Goal: Transaction & Acquisition: Purchase product/service

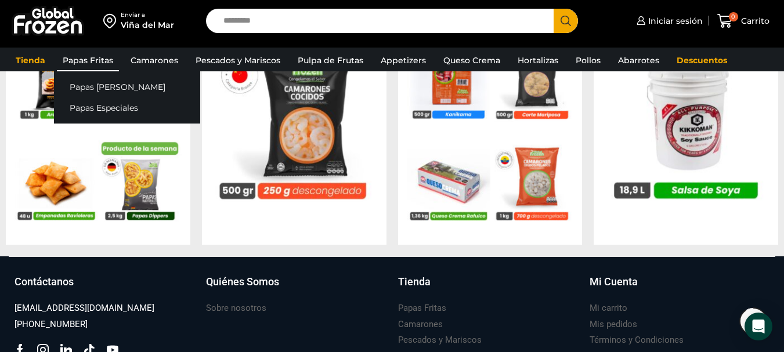
scroll to position [1160, 0]
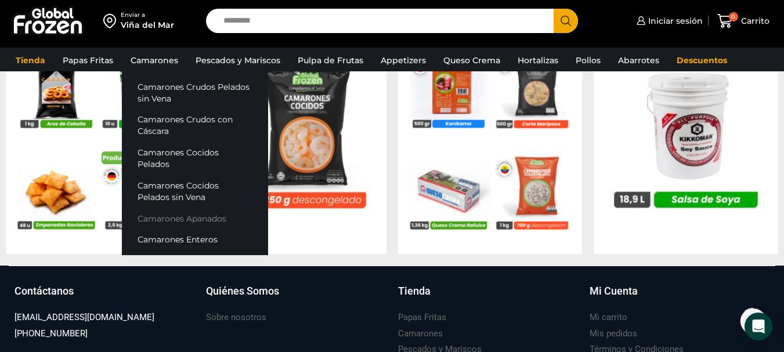
click at [226, 210] on link "Camarones Apanados" at bounding box center [195, 218] width 146 height 21
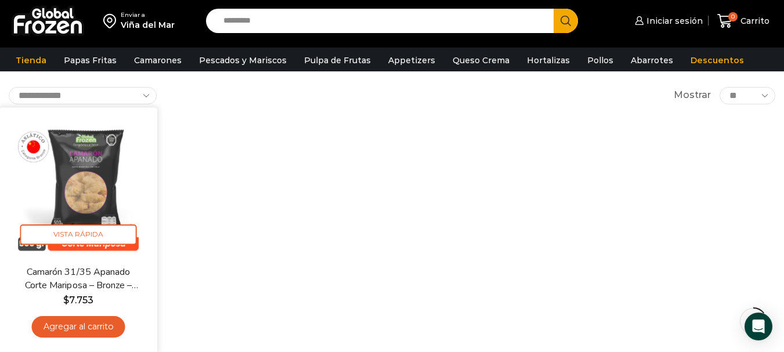
click at [106, 177] on img at bounding box center [78, 186] width 140 height 140
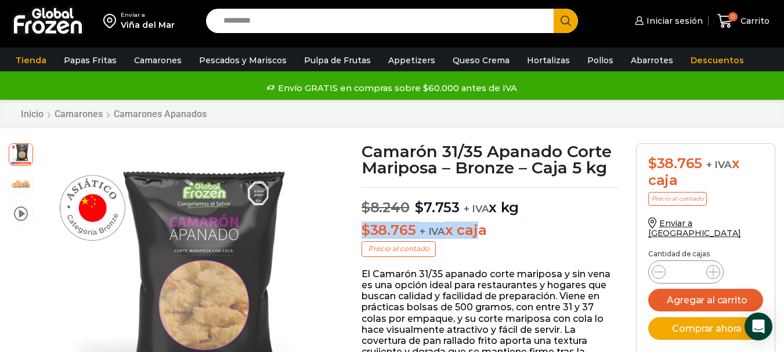
drag, startPoint x: 363, startPoint y: 231, endPoint x: 474, endPoint y: 225, distance: 111.5
click at [474, 225] on p "$ 38.765 + IVA x caja" at bounding box center [489, 230] width 257 height 17
drag, startPoint x: 474, startPoint y: 225, endPoint x: 481, endPoint y: 227, distance: 7.3
click at [475, 225] on p "$ 38.765 + IVA x caja" at bounding box center [489, 230] width 257 height 17
click at [493, 235] on p "$ 38.765 + IVA x caja" at bounding box center [489, 230] width 257 height 17
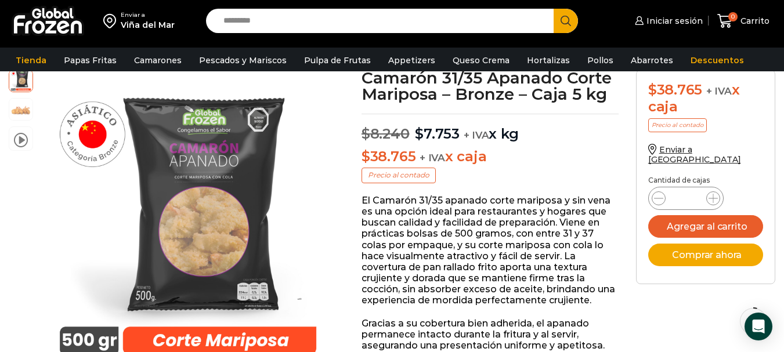
scroll to position [59, 0]
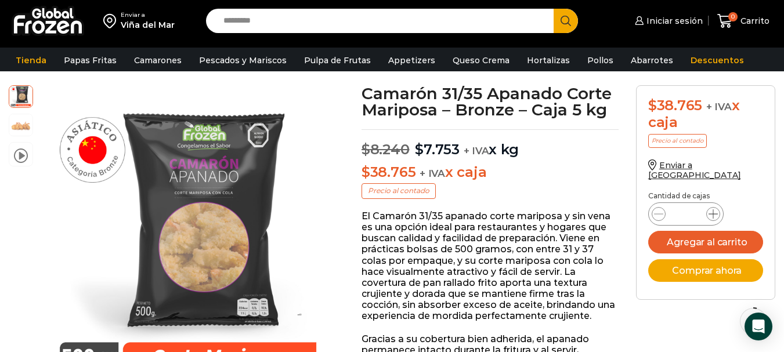
click at [714, 209] on icon at bounding box center [712, 213] width 9 height 9
click at [651, 207] on span at bounding box center [658, 214] width 14 height 14
type input "*"
click at [689, 57] on link "Descuentos" at bounding box center [716, 60] width 65 height 22
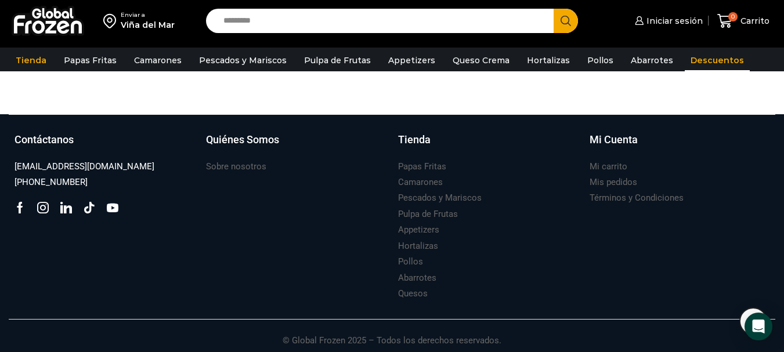
scroll to position [891, 0]
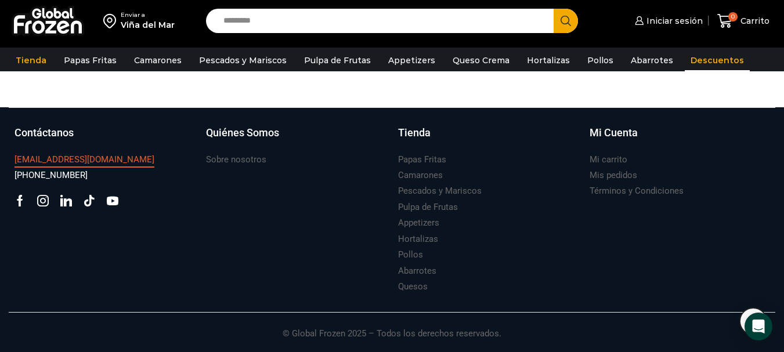
click at [73, 158] on h3 "[EMAIL_ADDRESS][DOMAIN_NAME]" at bounding box center [85, 160] width 140 height 12
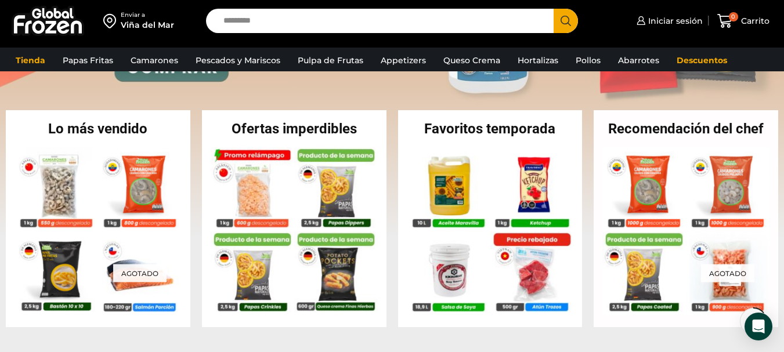
scroll to position [232, 0]
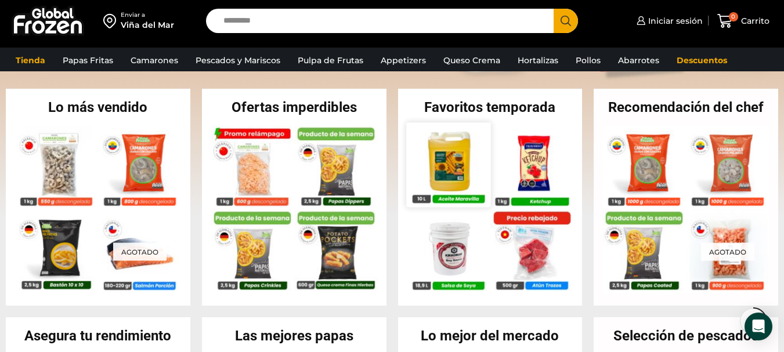
click at [457, 162] on img at bounding box center [448, 164] width 84 height 84
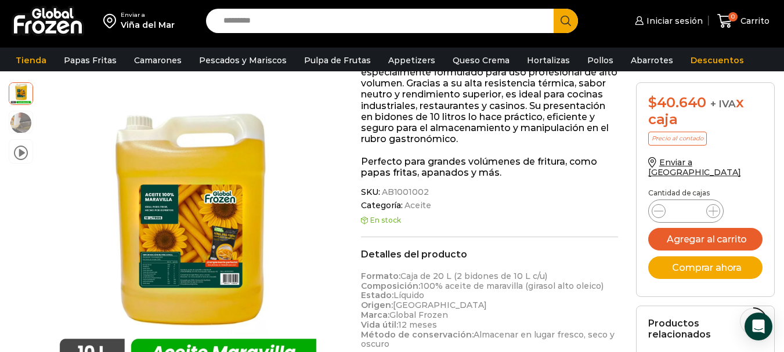
scroll to position [233, 0]
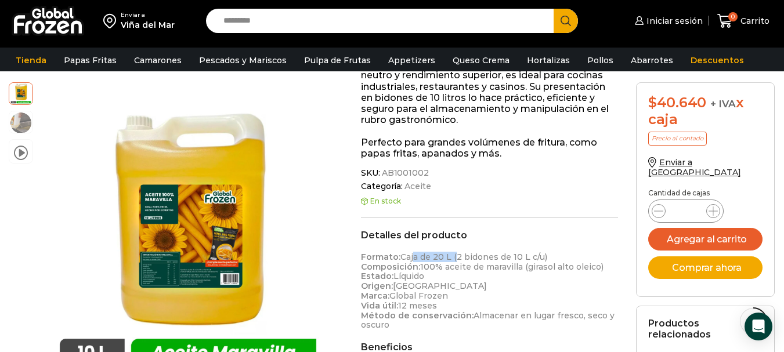
drag, startPoint x: 412, startPoint y: 255, endPoint x: 456, endPoint y: 251, distance: 44.2
click at [454, 251] on div "Detalles del producto Formato: Caja de 20 L (2 bidones de 10 L c/u) Composición…" at bounding box center [489, 280] width 257 height 101
click at [510, 259] on p "Formato: Caja de 20 L (2 bidones de 10 L c/u) Composición: 100% aceite de marav…" at bounding box center [489, 291] width 257 height 78
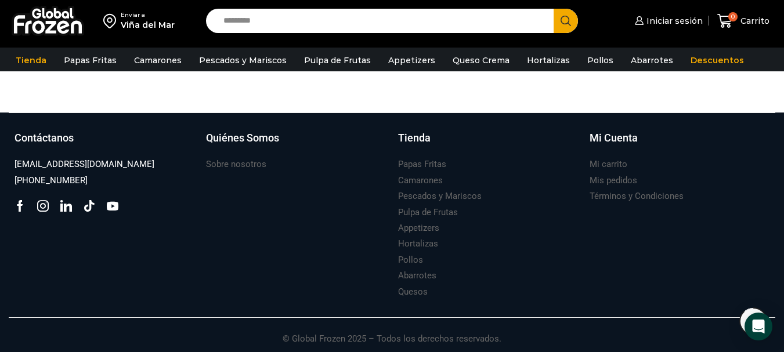
scroll to position [1130, 0]
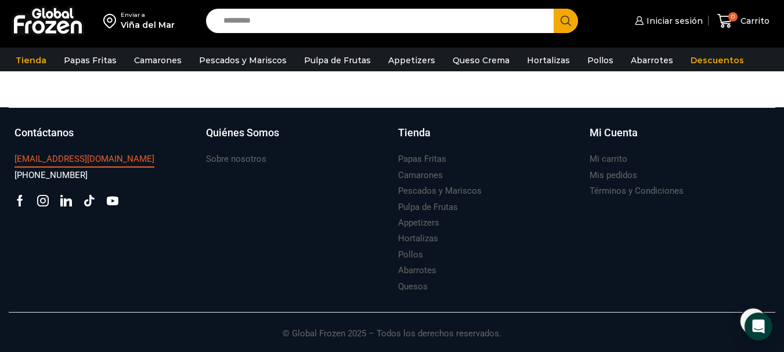
click at [66, 163] on h3 "[EMAIL_ADDRESS][DOMAIN_NAME]" at bounding box center [85, 159] width 140 height 12
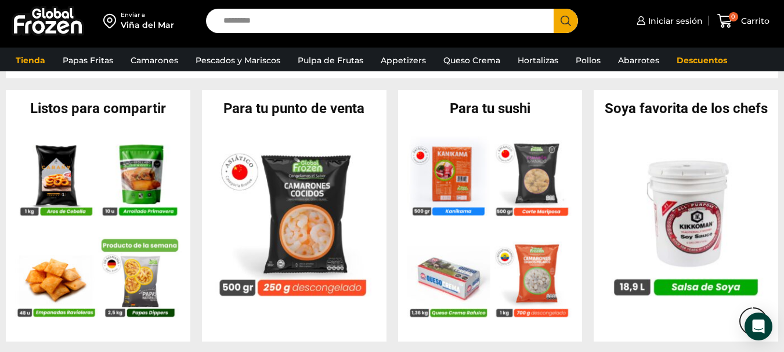
scroll to position [1318, 0]
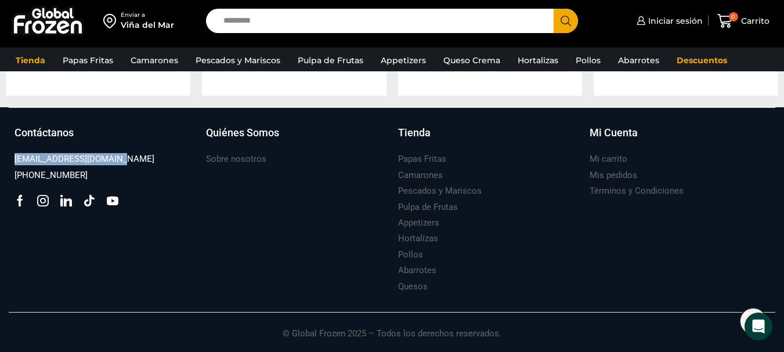
drag, startPoint x: 125, startPoint y: 163, endPoint x: 10, endPoint y: 157, distance: 115.0
click at [10, 157] on div "Contáctanos ventas@globalfrozen.com +56 9 5420 1037 Facebook Tik-tok" at bounding box center [104, 210] width 191 height 170
copy h3 "[EMAIL_ADDRESS][DOMAIN_NAME]"
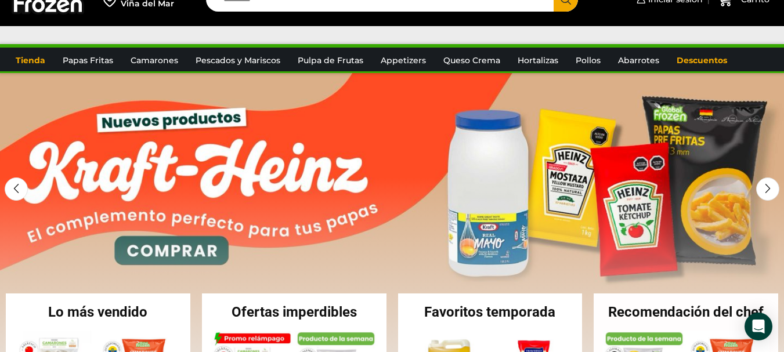
scroll to position [0, 0]
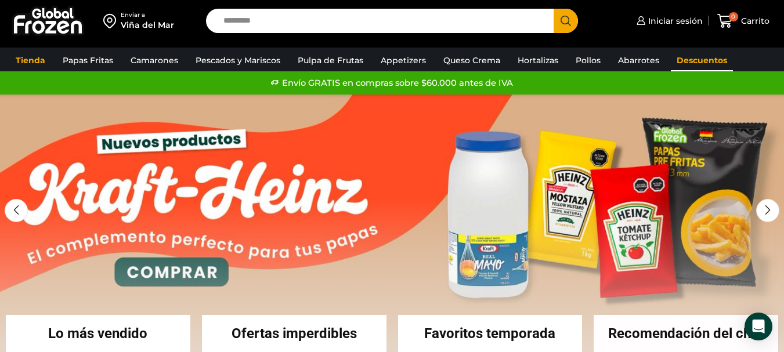
click at [693, 64] on link "Descuentos" at bounding box center [702, 60] width 62 height 22
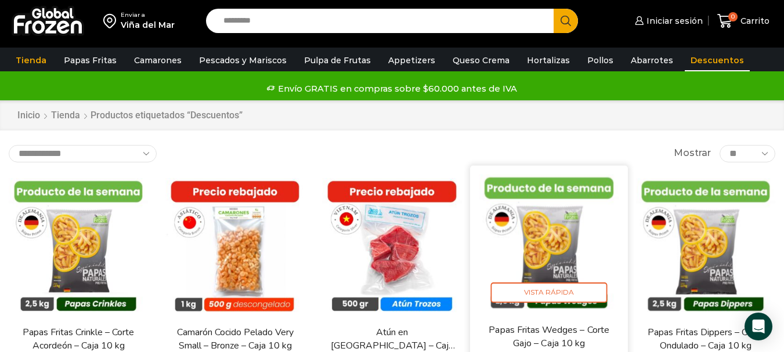
scroll to position [58, 0]
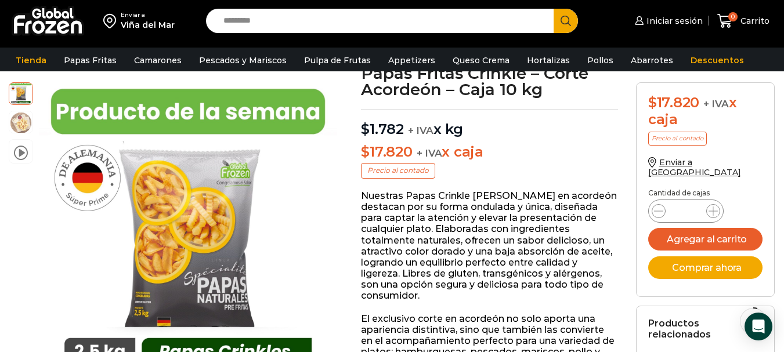
scroll to position [58, 0]
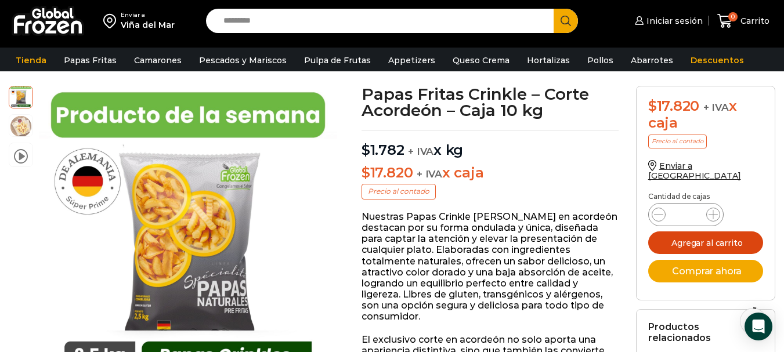
click at [723, 233] on button "Agregar al carrito" at bounding box center [705, 242] width 115 height 23
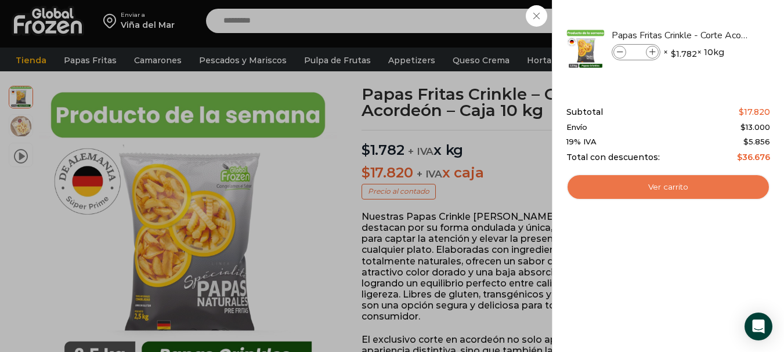
click at [661, 185] on link "Ver carrito" at bounding box center [668, 187] width 204 height 27
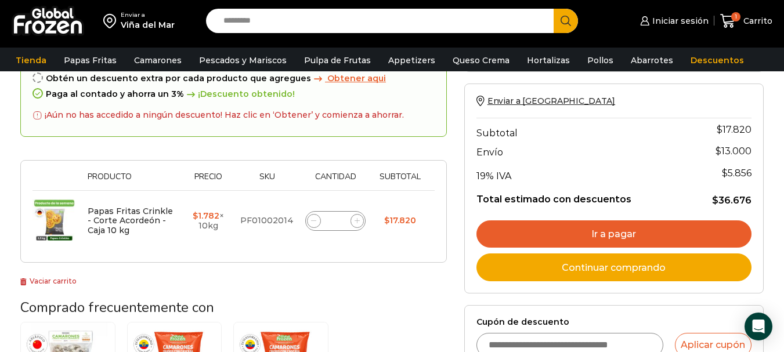
scroll to position [116, 0]
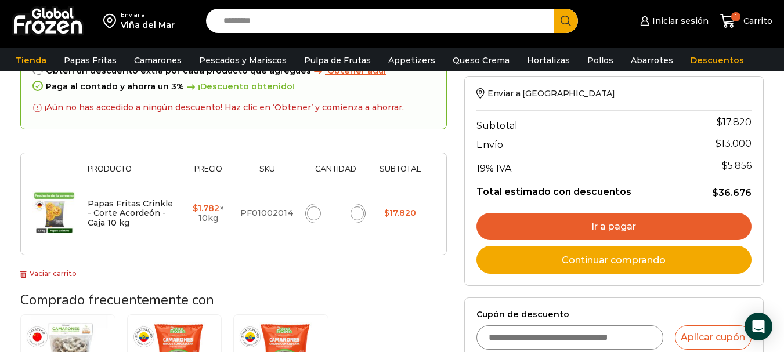
click at [309, 213] on span at bounding box center [314, 213] width 14 height 14
type input "*"
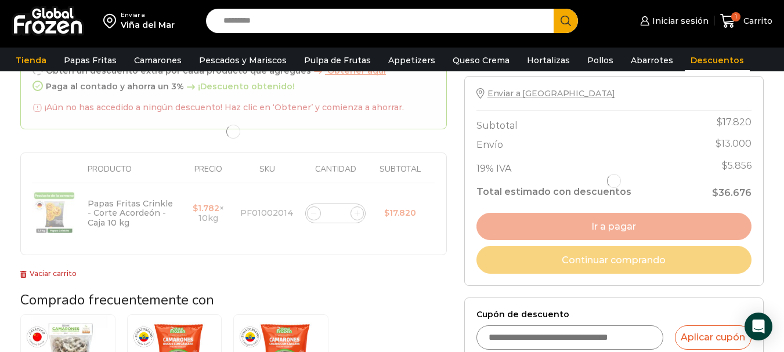
click at [690, 57] on link "Descuentos" at bounding box center [716, 60] width 65 height 22
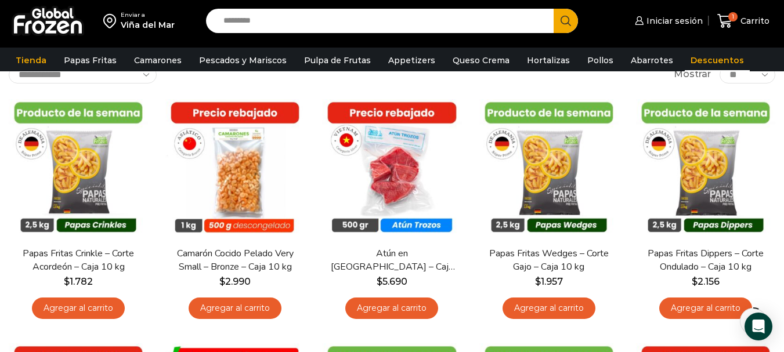
scroll to position [58, 0]
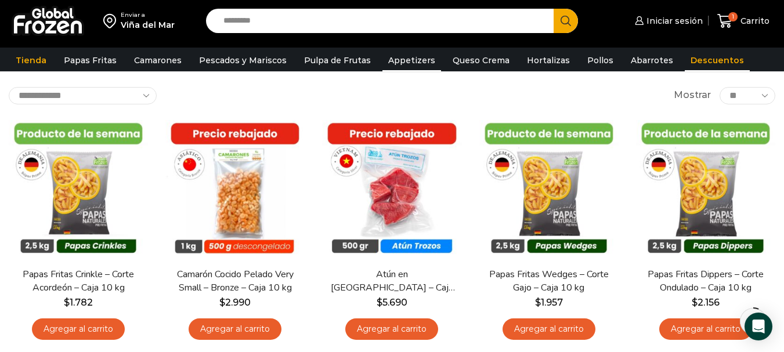
click at [417, 60] on link "Appetizers" at bounding box center [411, 60] width 59 height 22
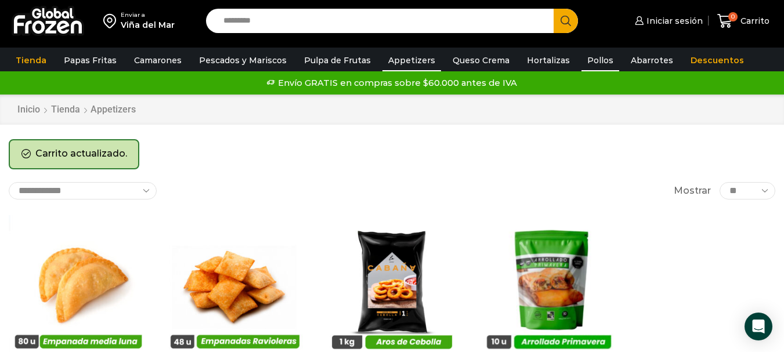
click at [590, 64] on link "Pollos" at bounding box center [600, 60] width 38 height 22
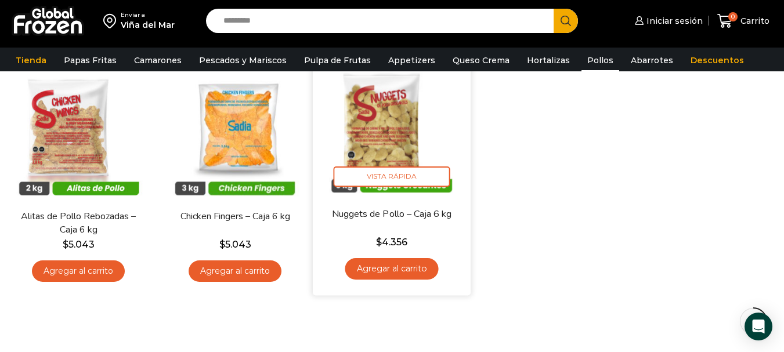
click at [392, 128] on img at bounding box center [392, 128] width 140 height 140
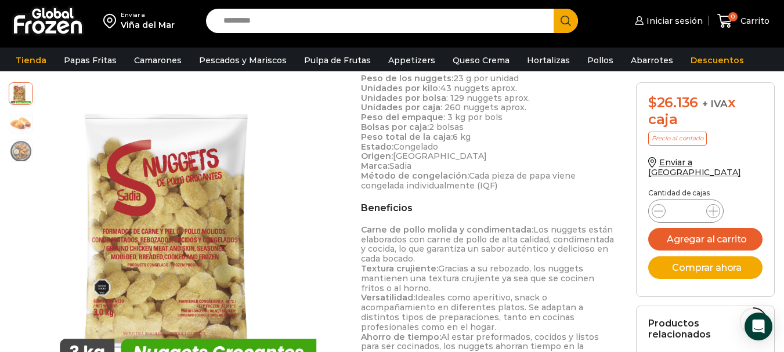
scroll to position [348, 0]
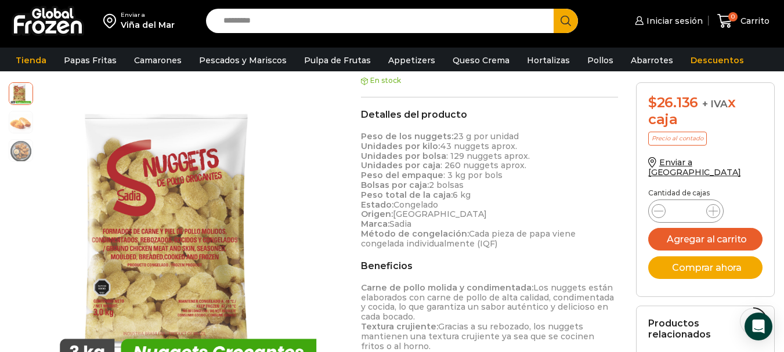
drag, startPoint x: 454, startPoint y: 138, endPoint x: 523, endPoint y: 145, distance: 68.8
click at [523, 145] on p "Peso de los nuggets: 23 g por unidad Unidades por kilo: 43 nuggets aprox. Unida…" at bounding box center [489, 190] width 257 height 117
click at [484, 167] on p "Peso de los nuggets: 23 g por unidad Unidades por kilo: 43 nuggets aprox. Unida…" at bounding box center [489, 190] width 257 height 117
drag, startPoint x: 447, startPoint y: 155, endPoint x: 539, endPoint y: 157, distance: 91.7
click at [539, 157] on p "Peso de los nuggets: 23 g por unidad Unidades por kilo: 43 nuggets aprox. Unida…" at bounding box center [489, 190] width 257 height 117
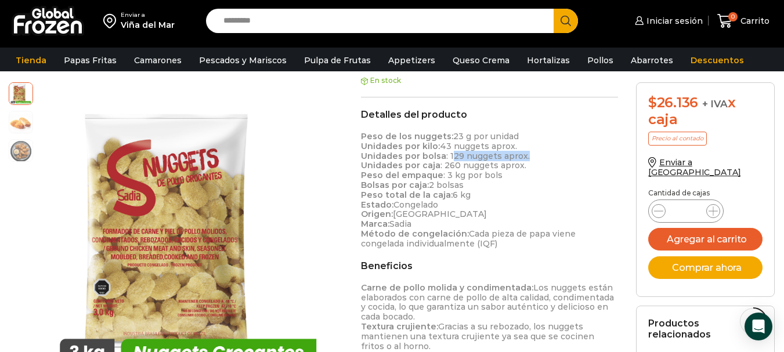
click at [539, 157] on p "Peso de los nuggets: 23 g por unidad Unidades por kilo: 43 nuggets aprox. Unida…" at bounding box center [489, 190] width 257 height 117
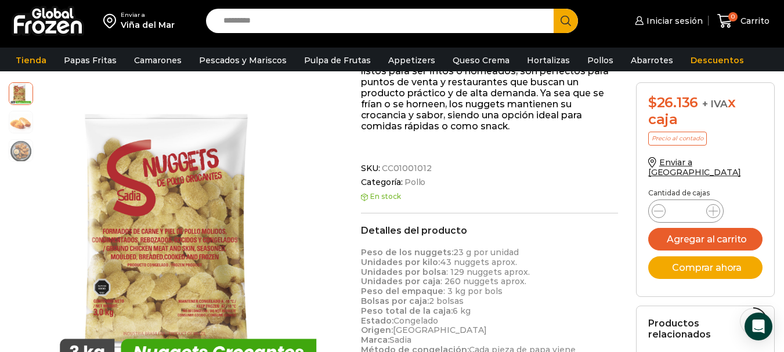
scroll to position [290, 0]
